Goal: Task Accomplishment & Management: Manage account settings

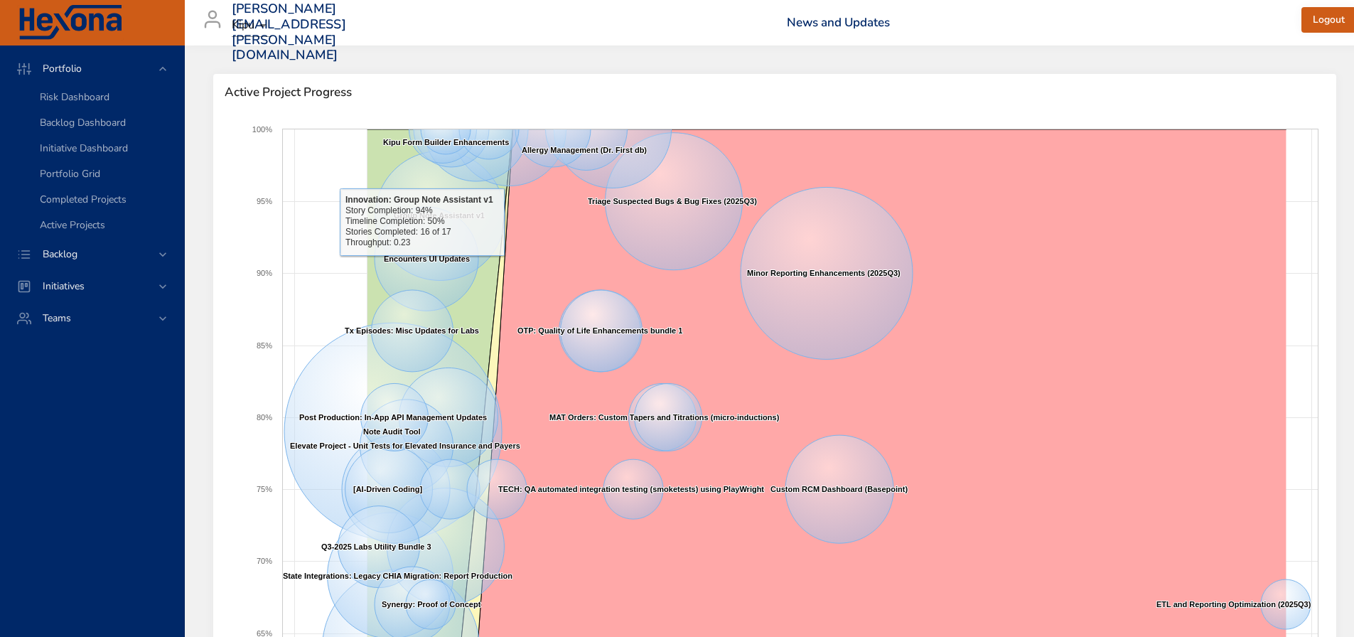
click at [134, 250] on div "Backlog" at bounding box center [93, 254] width 124 height 15
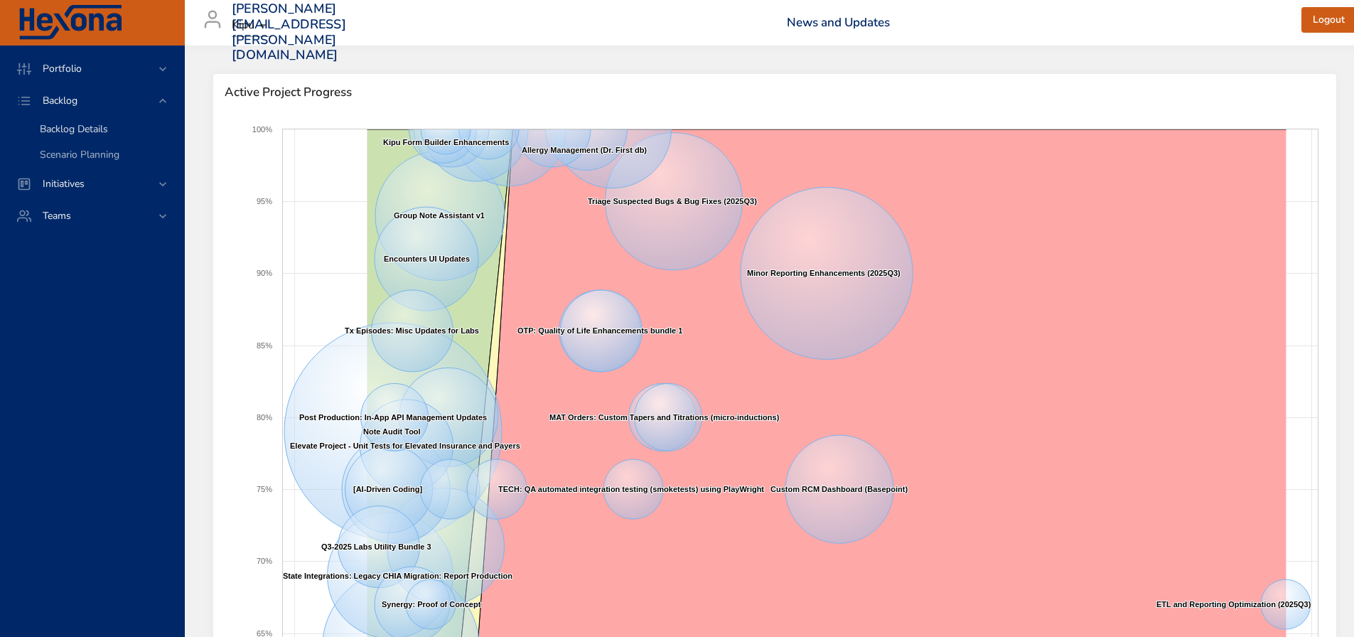
click at [90, 124] on span "Backlog Details" at bounding box center [74, 129] width 68 height 14
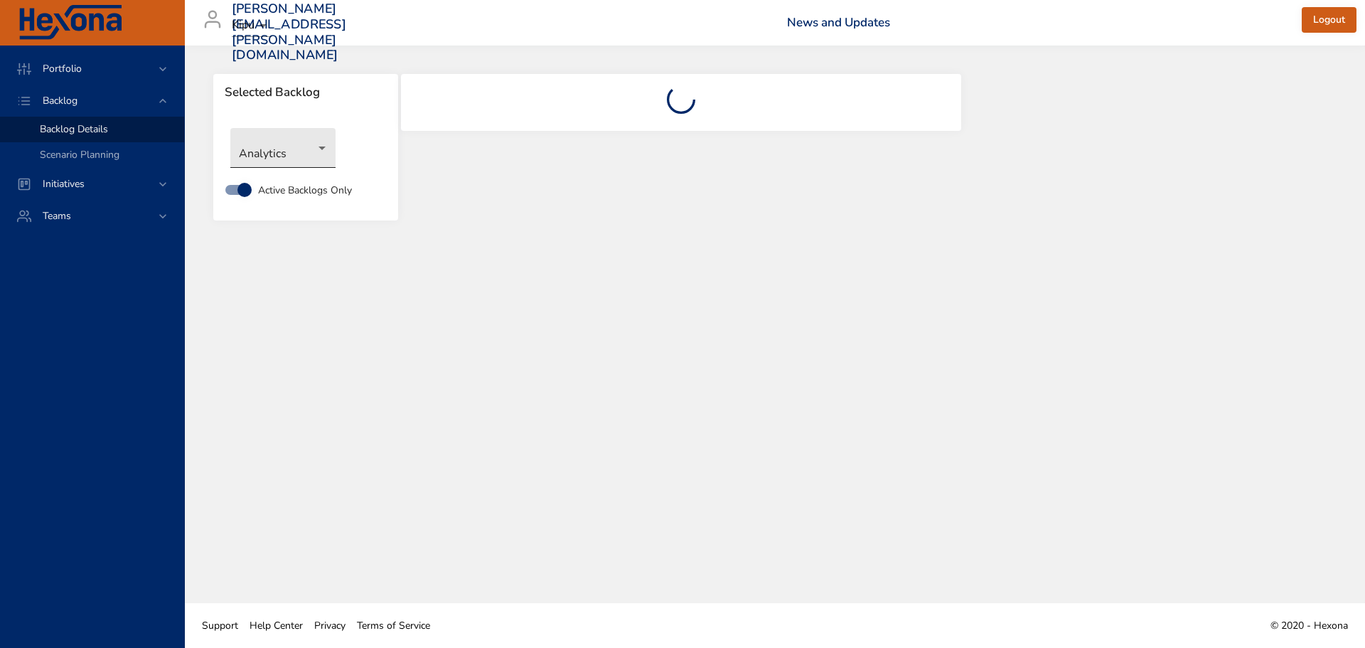
click at [297, 156] on body "Portfolio Backlog Backlog Details Scenario Planning Initiatives Teams [PERSON_N…" at bounding box center [682, 324] width 1365 height 648
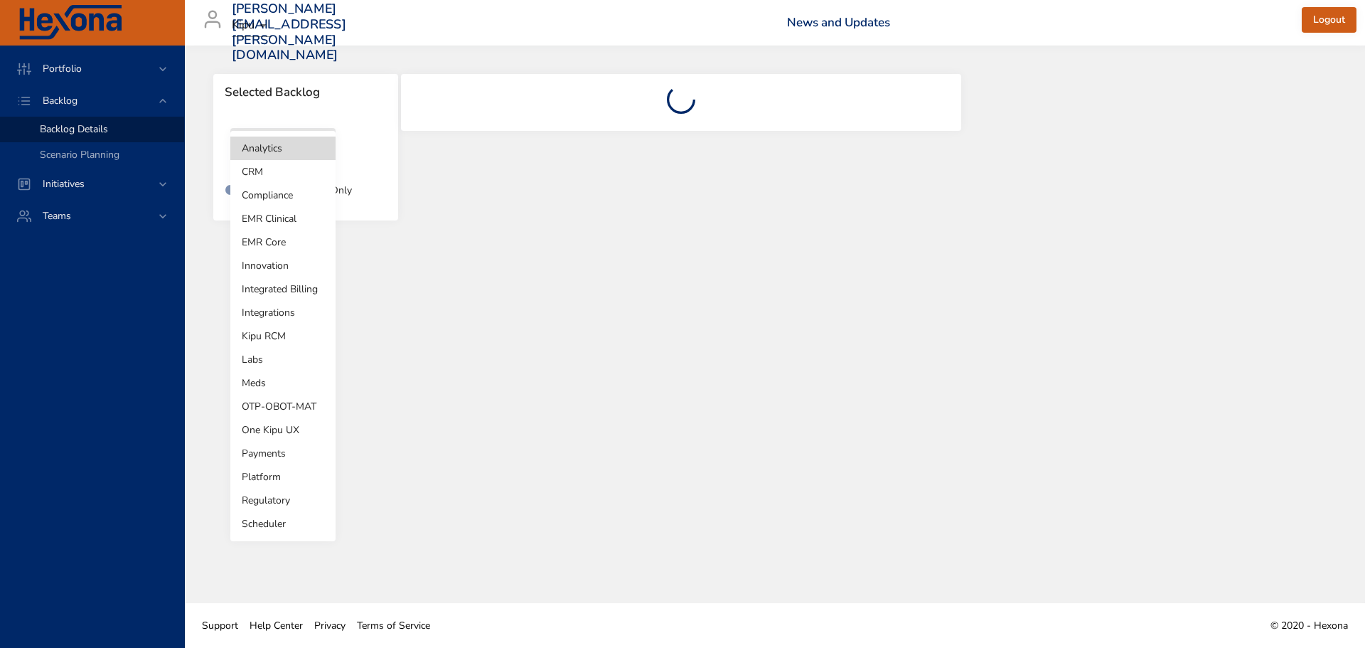
click at [269, 250] on li "EMR Core" at bounding box center [282, 241] width 105 height 23
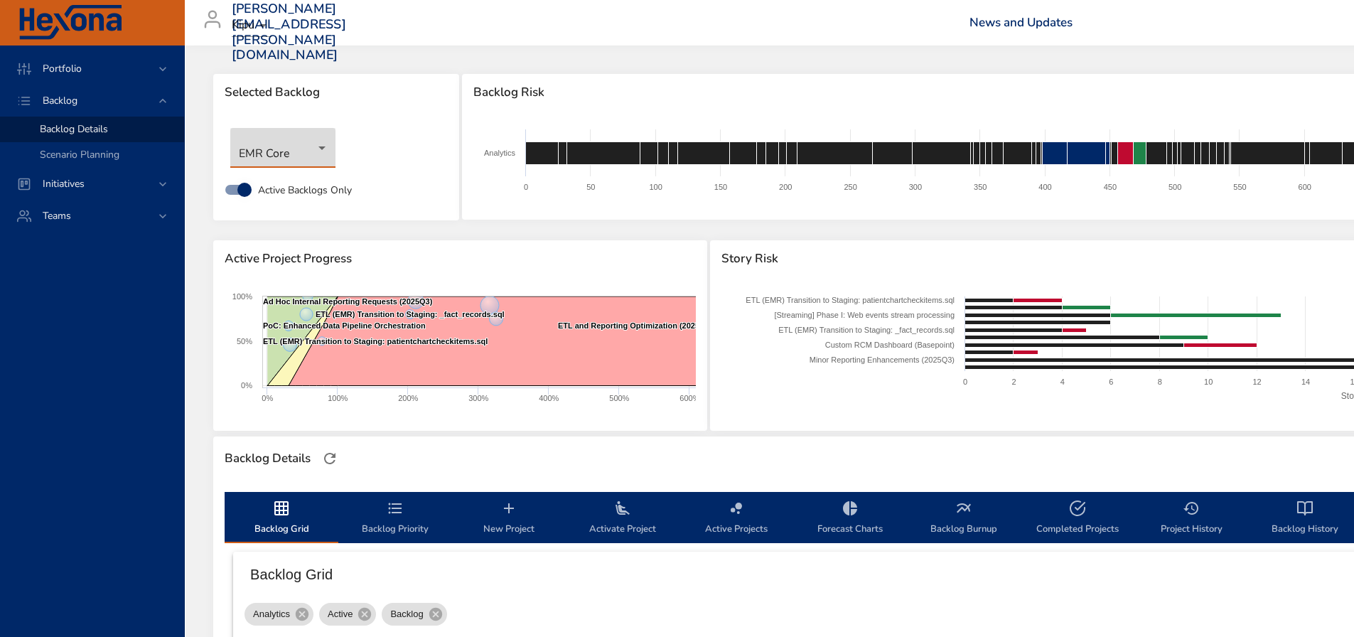
type input "**"
type input "*"
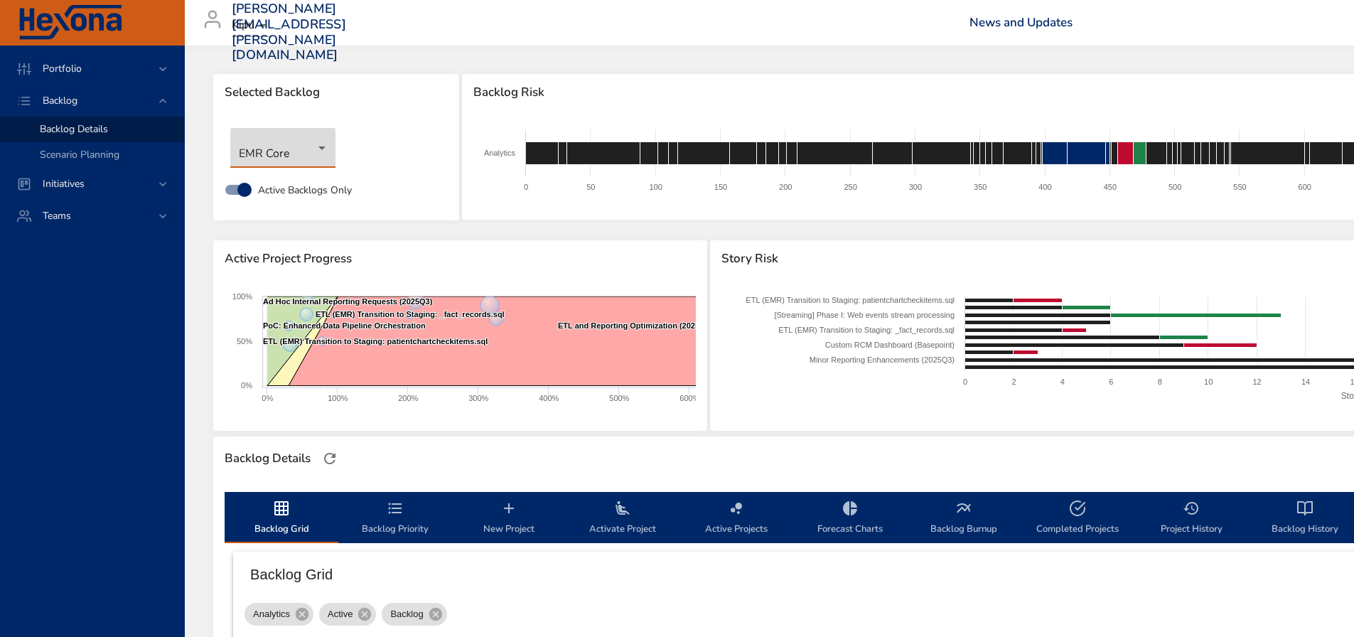
type input "*"
type input "**"
type input "*"
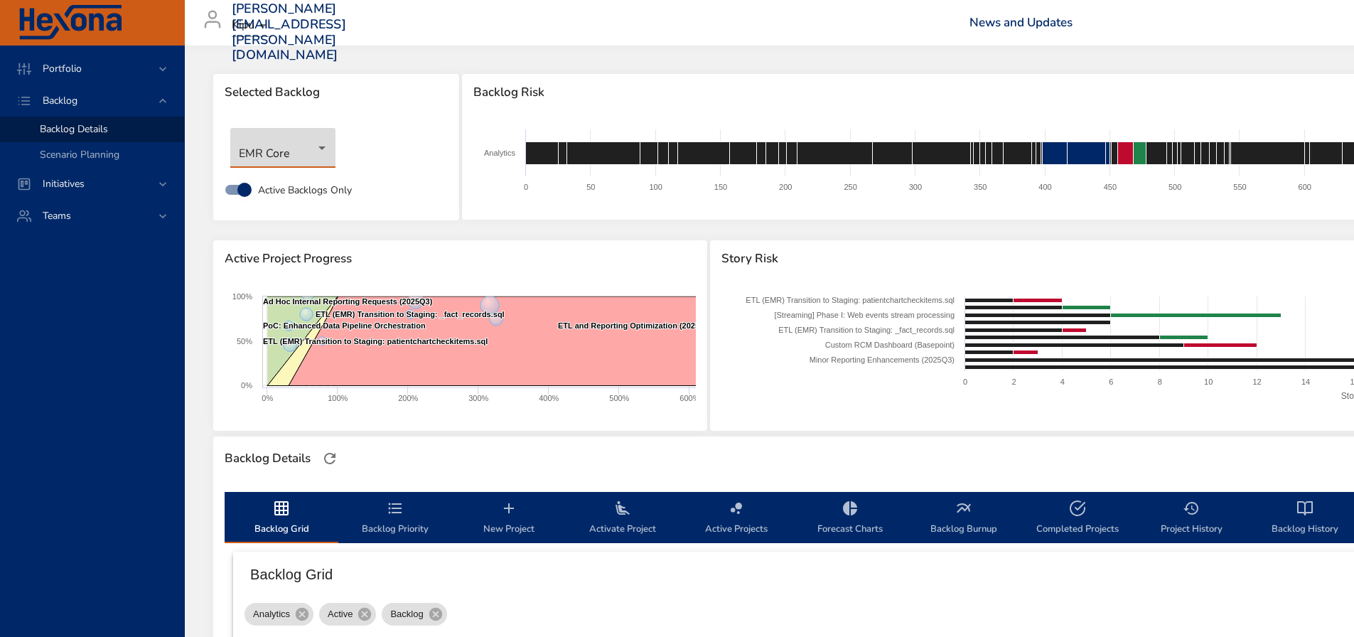
type input "**"
type input "*"
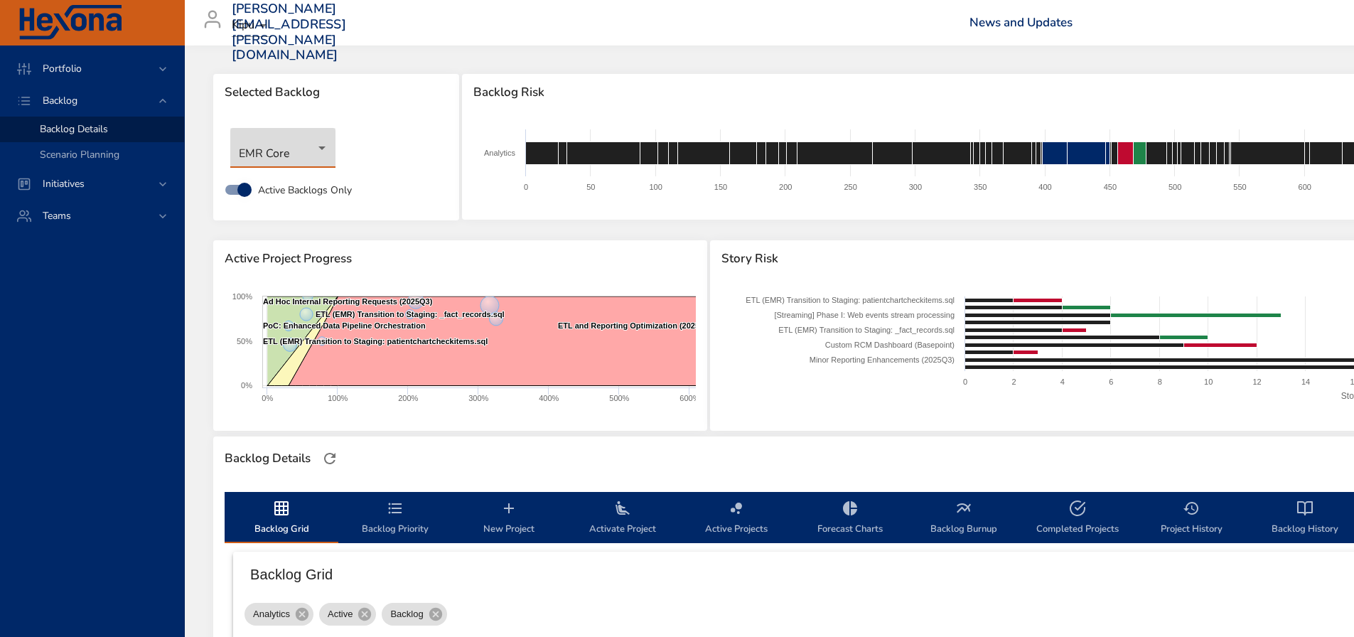
type input "*"
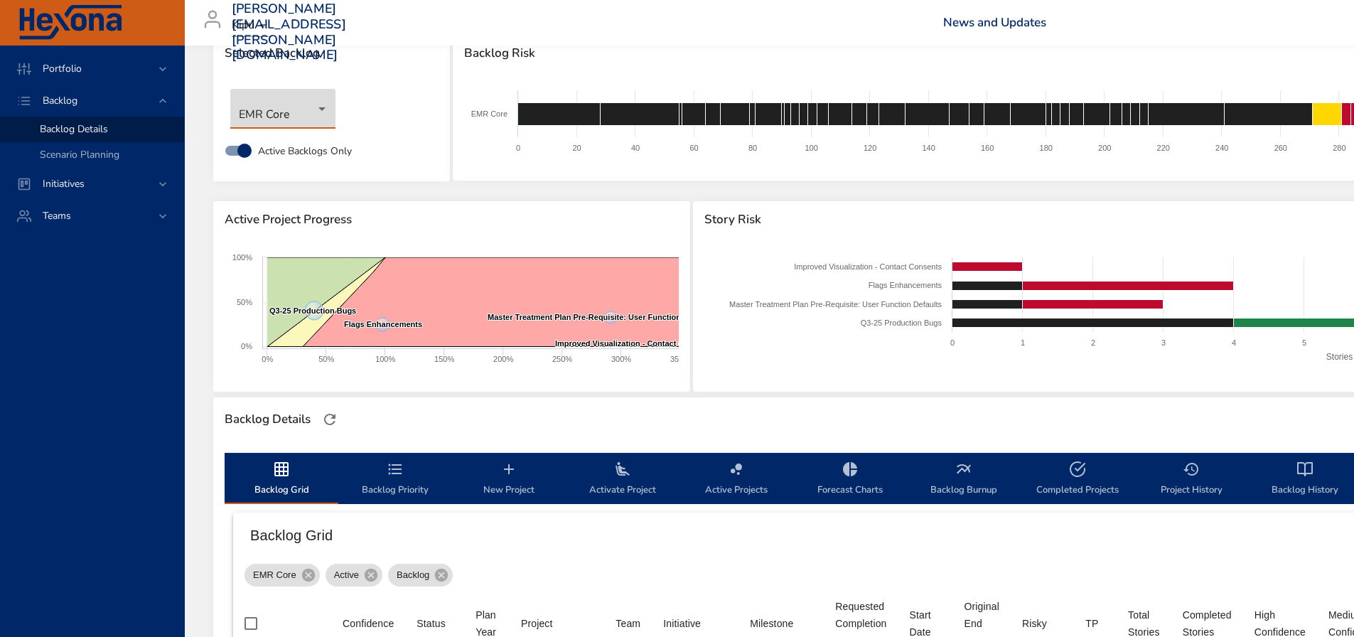
scroll to position [71, 0]
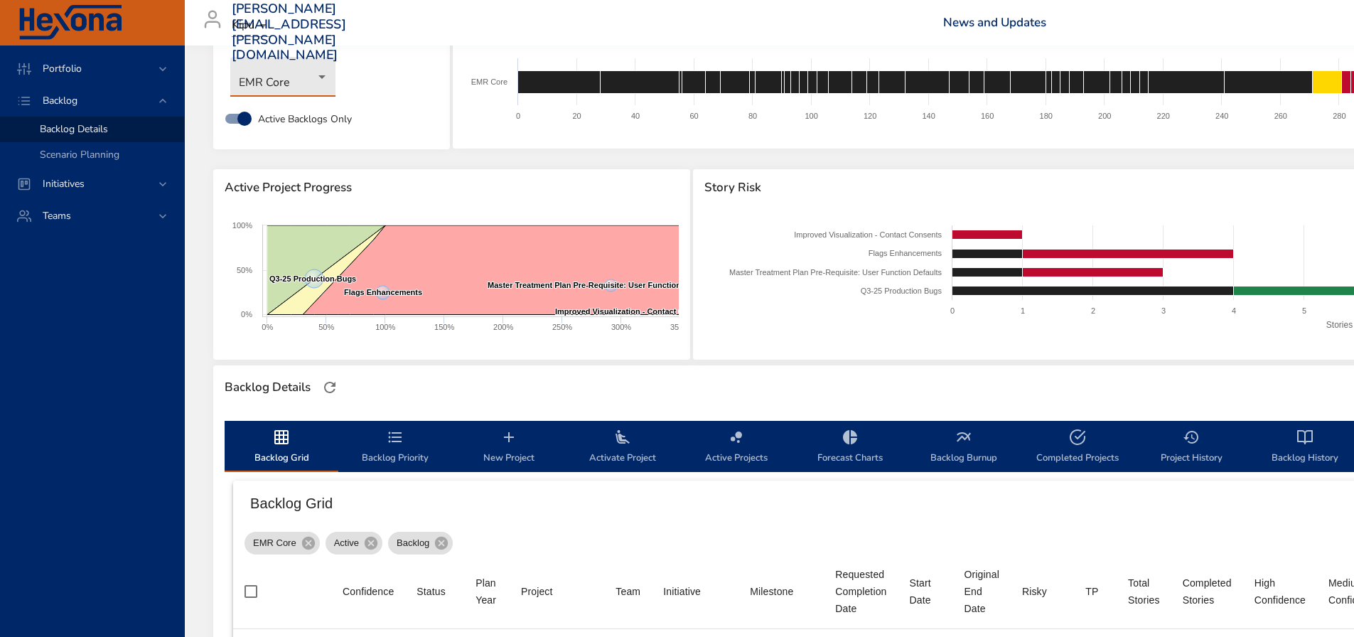
click at [746, 462] on span "Active Projects" at bounding box center [736, 448] width 97 height 38
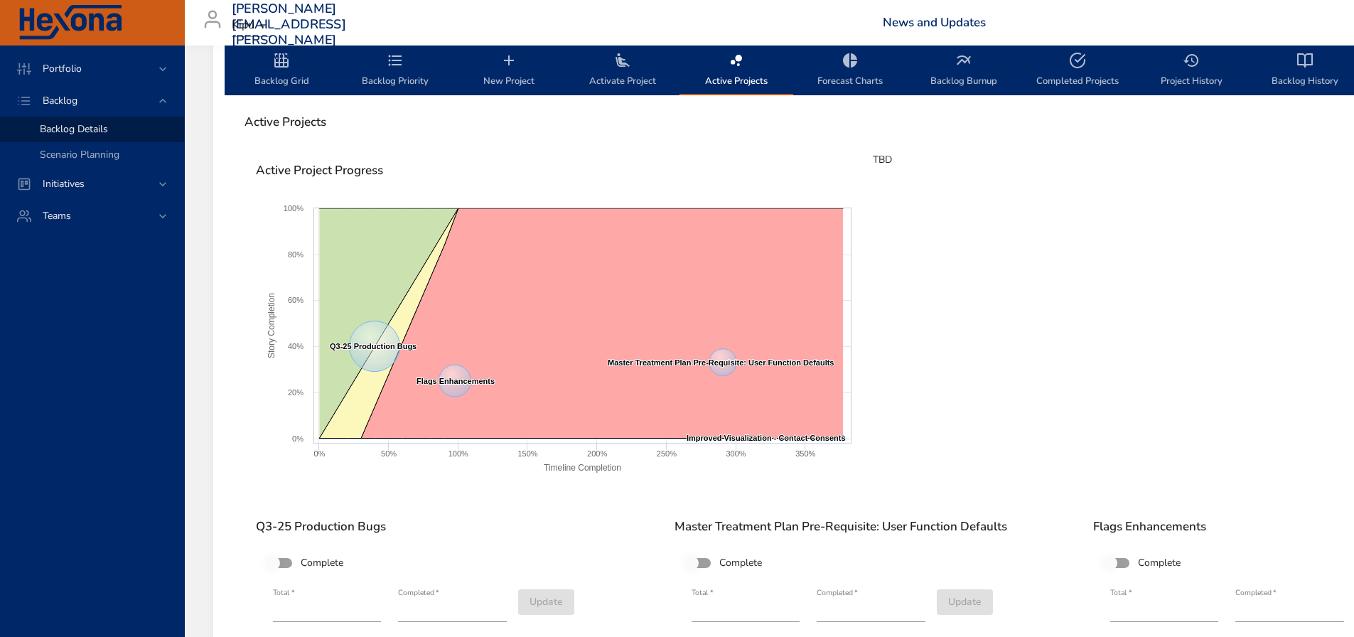
scroll to position [427, 0]
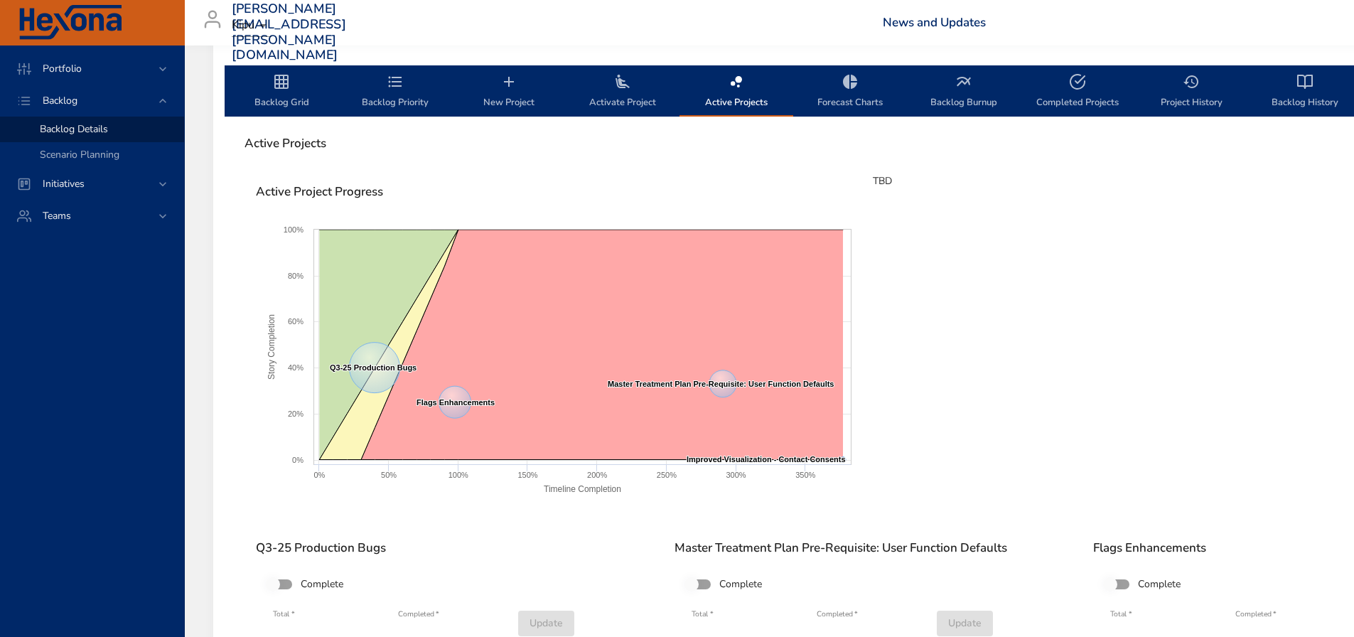
click at [272, 88] on span "Backlog Grid" at bounding box center [281, 92] width 97 height 38
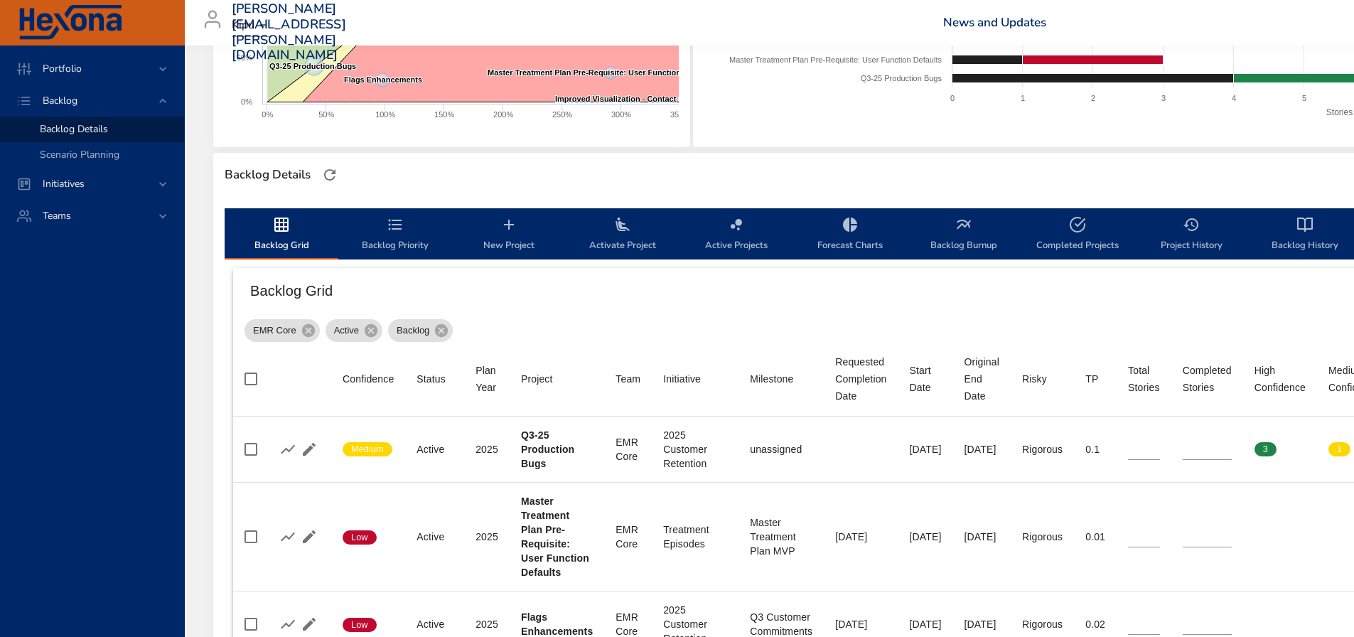
scroll to position [0, 0]
